Goal: Task Accomplishment & Management: Manage account settings

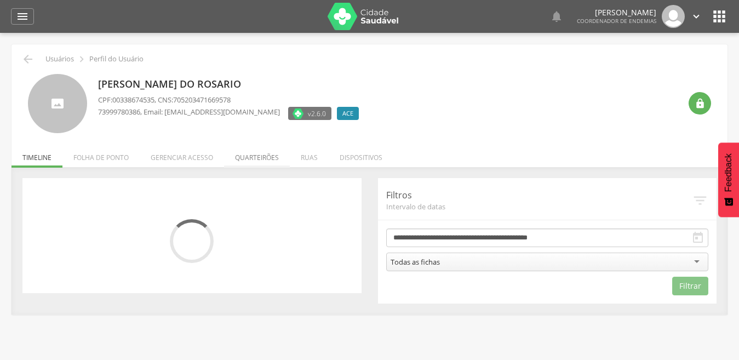
click at [261, 160] on li "Quarteirões" at bounding box center [257, 155] width 66 height 26
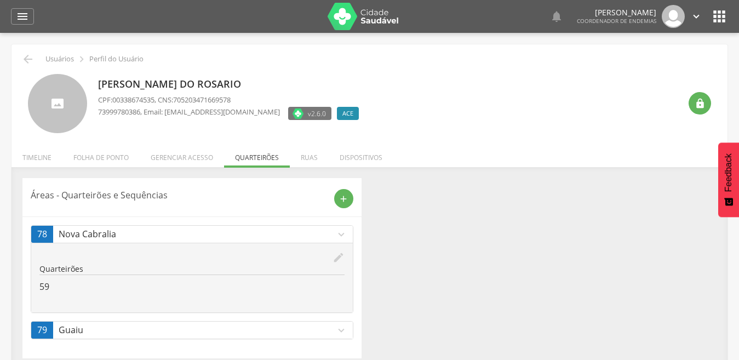
click at [338, 257] on icon "edit" at bounding box center [339, 258] width 12 height 12
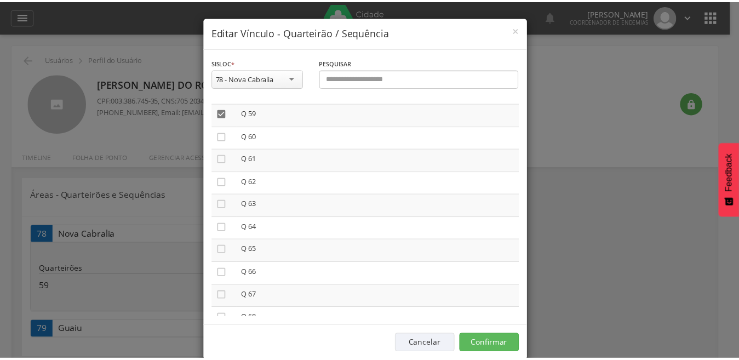
scroll to position [1359, 0]
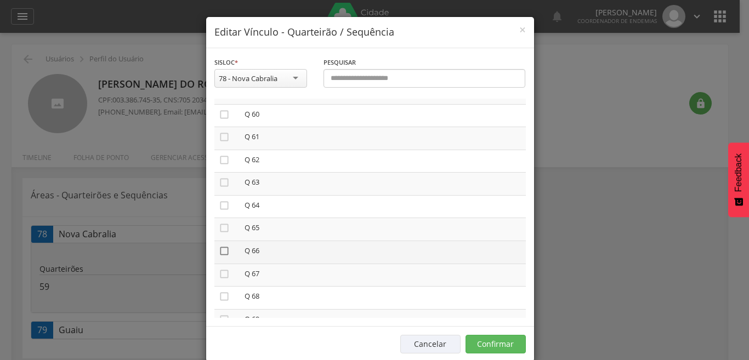
click at [223, 251] on icon "" at bounding box center [224, 251] width 11 height 11
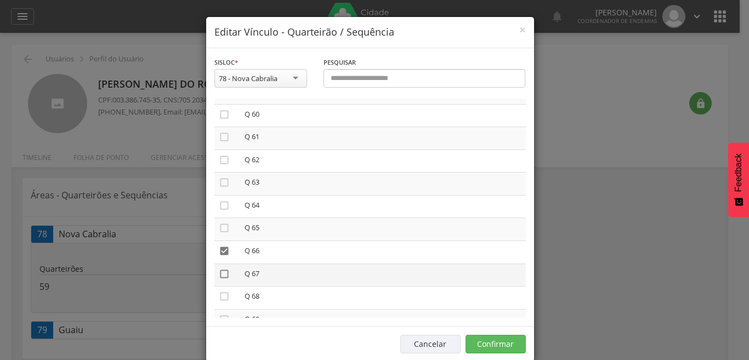
click at [223, 273] on icon "" at bounding box center [224, 274] width 11 height 11
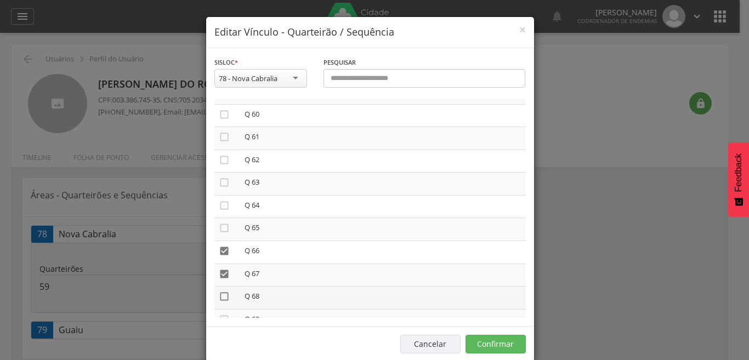
click at [224, 296] on icon "" at bounding box center [224, 296] width 11 height 11
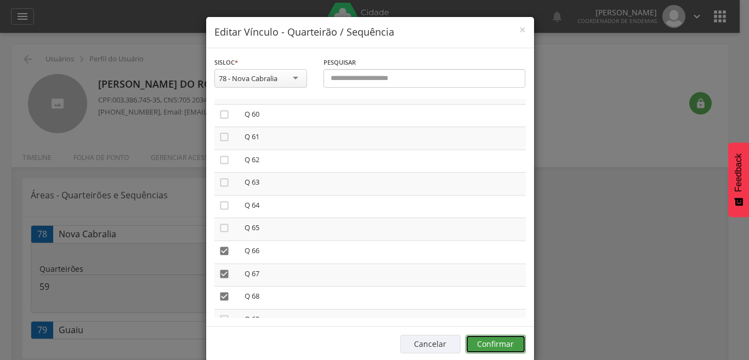
click at [481, 344] on button "Confirmar" at bounding box center [495, 344] width 60 height 19
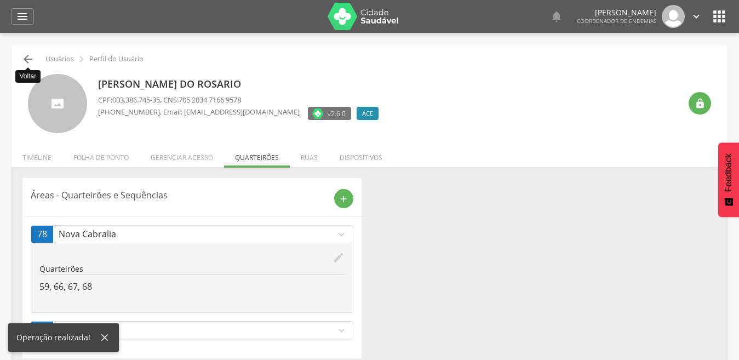
click at [26, 55] on icon "" at bounding box center [27, 59] width 13 height 13
click at [25, 55] on icon "" at bounding box center [27, 59] width 13 height 13
